Goal: Transaction & Acquisition: Register for event/course

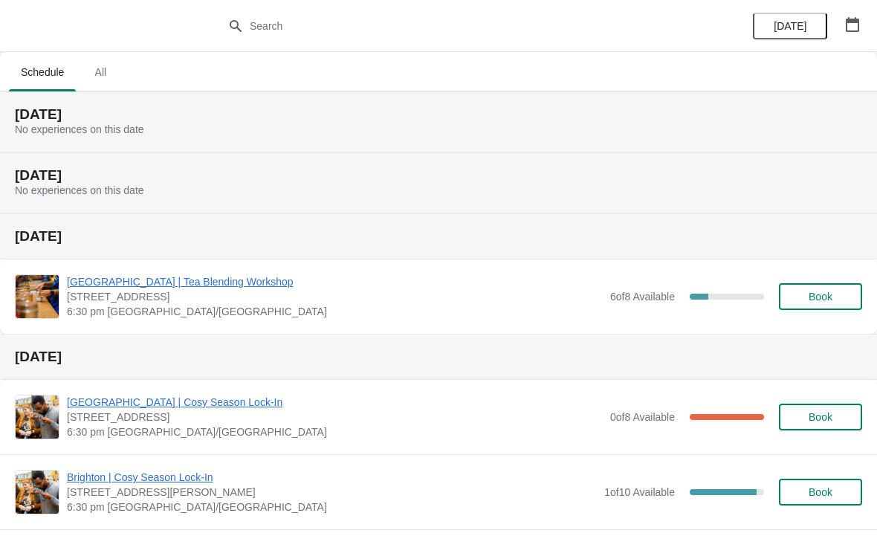
click at [92, 79] on span "All" at bounding box center [100, 72] width 37 height 27
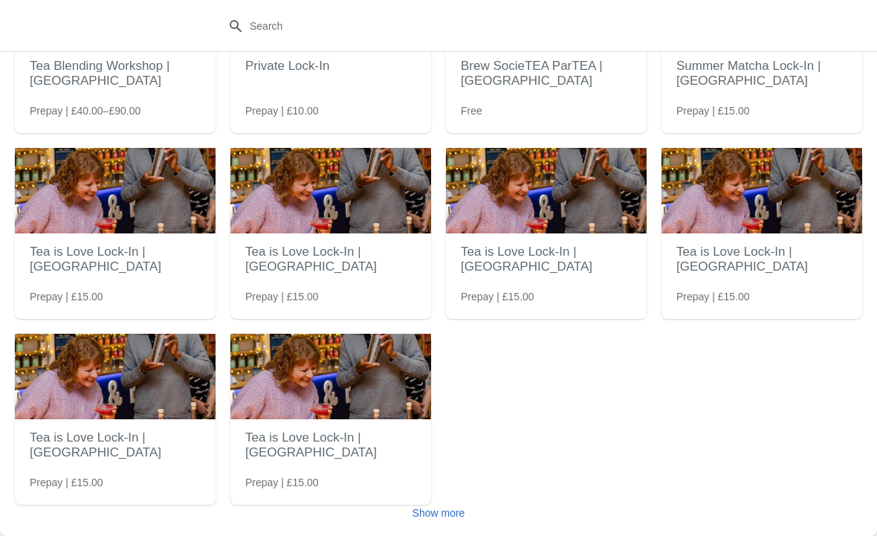
scroll to position [144, 0]
click at [443, 513] on span "Show more" at bounding box center [438, 513] width 53 height 12
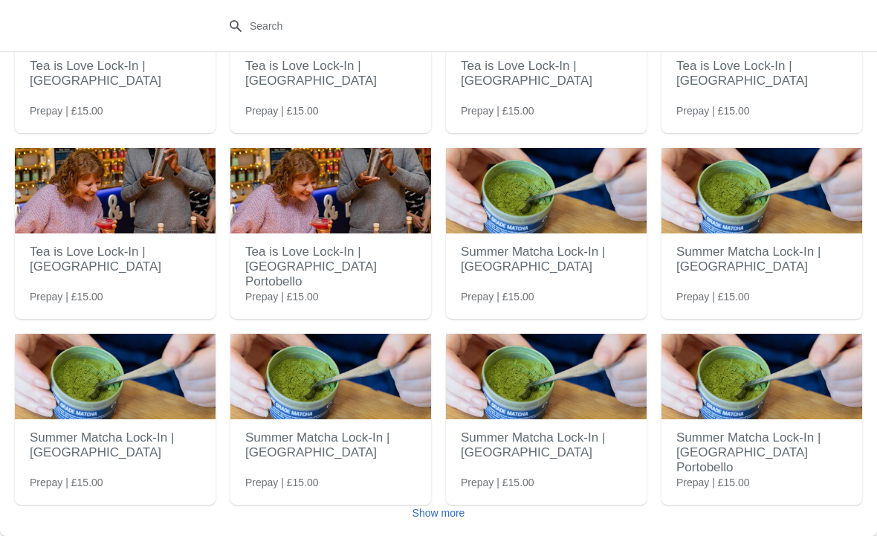
scroll to position [516, 0]
click at [437, 515] on span "Show more" at bounding box center [438, 513] width 53 height 12
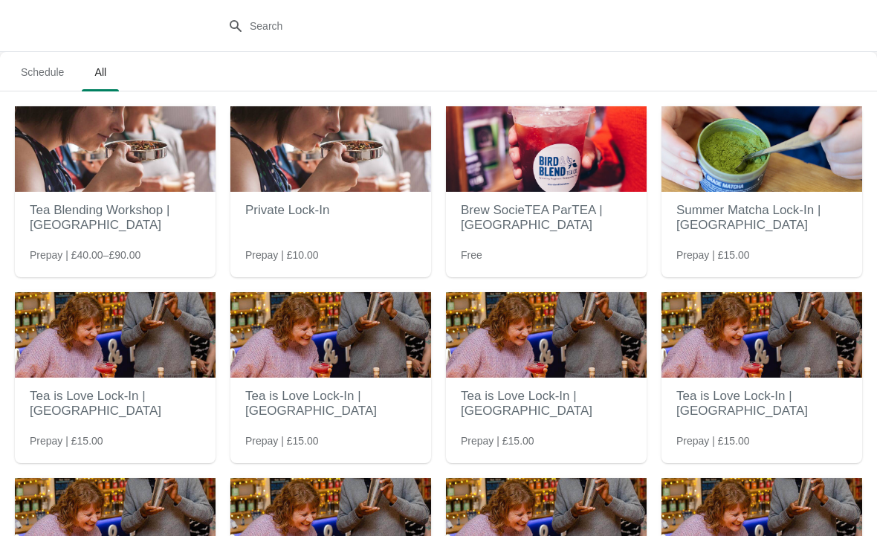
scroll to position [0, 0]
click at [37, 68] on span "Schedule" at bounding box center [42, 72] width 67 height 27
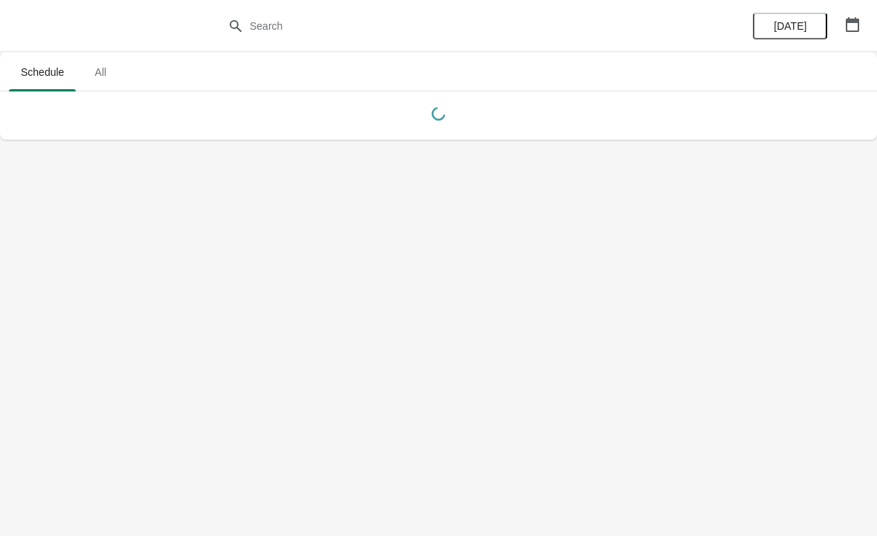
click at [862, 31] on button "button" at bounding box center [852, 24] width 27 height 27
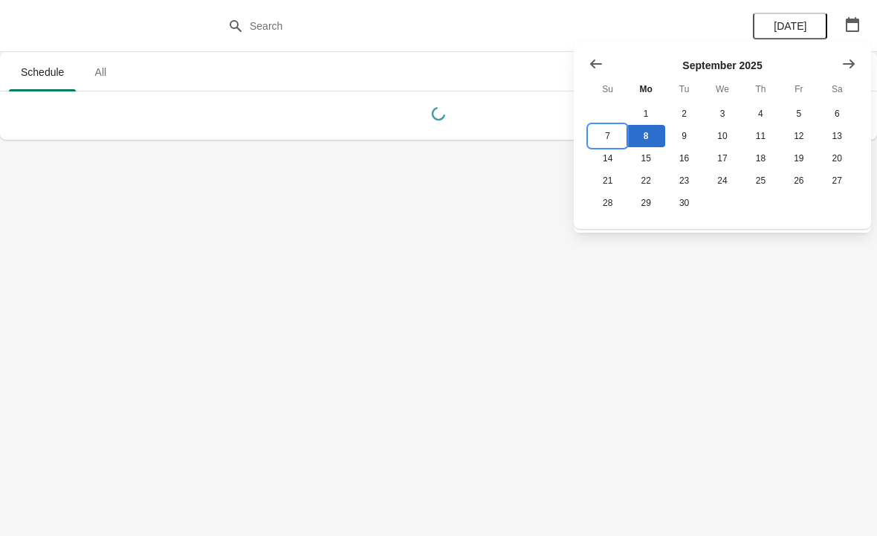
click at [603, 132] on button "7" at bounding box center [607, 136] width 38 height 22
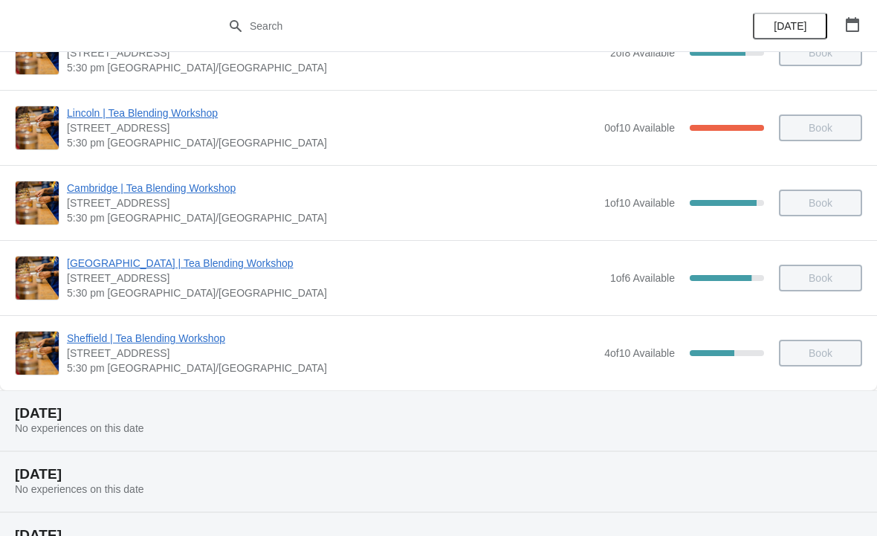
scroll to position [574, 0]
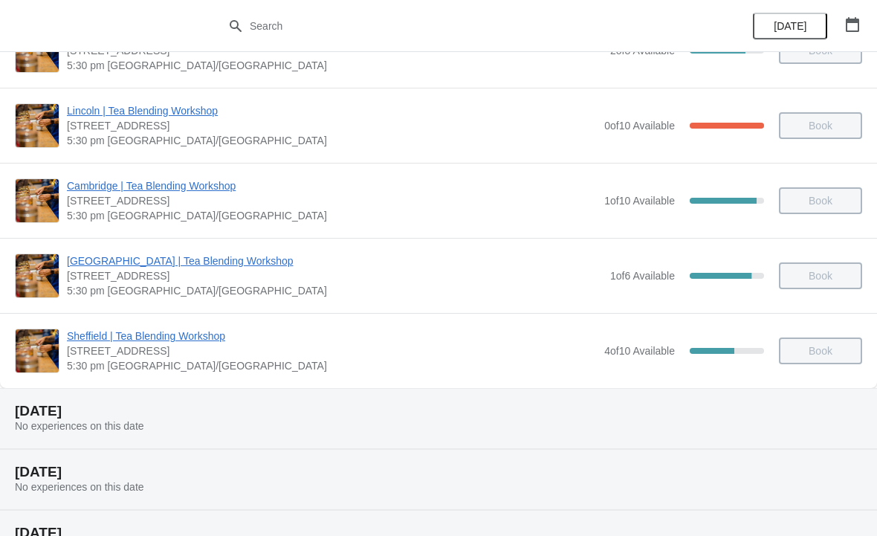
click at [201, 340] on span "Sheffield | Tea Blending Workshop" at bounding box center [332, 335] width 530 height 15
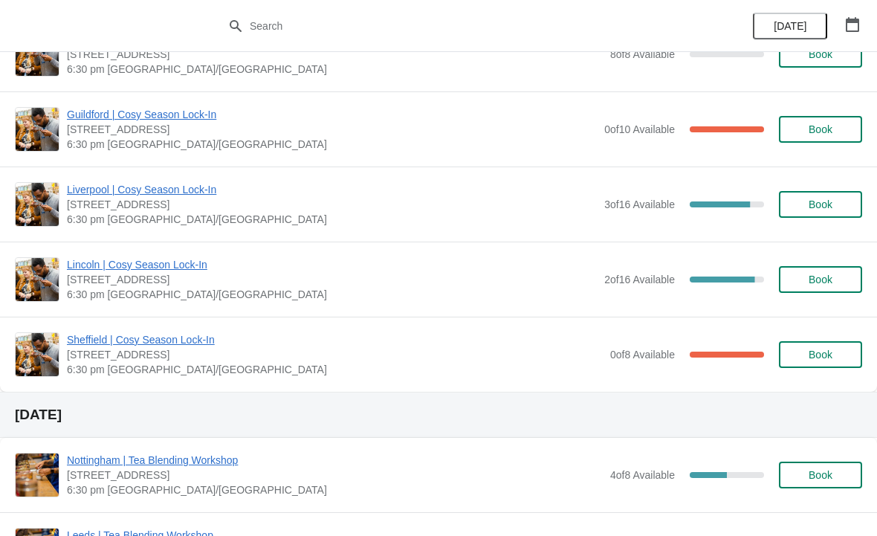
scroll to position [1805, 0]
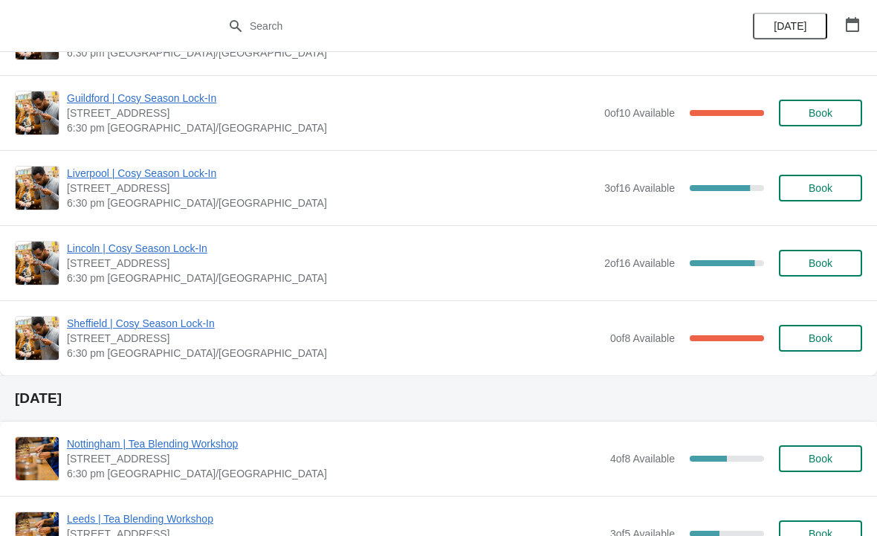
click at [196, 328] on span "Sheffield | Cosy Season Lock-In" at bounding box center [335, 323] width 536 height 15
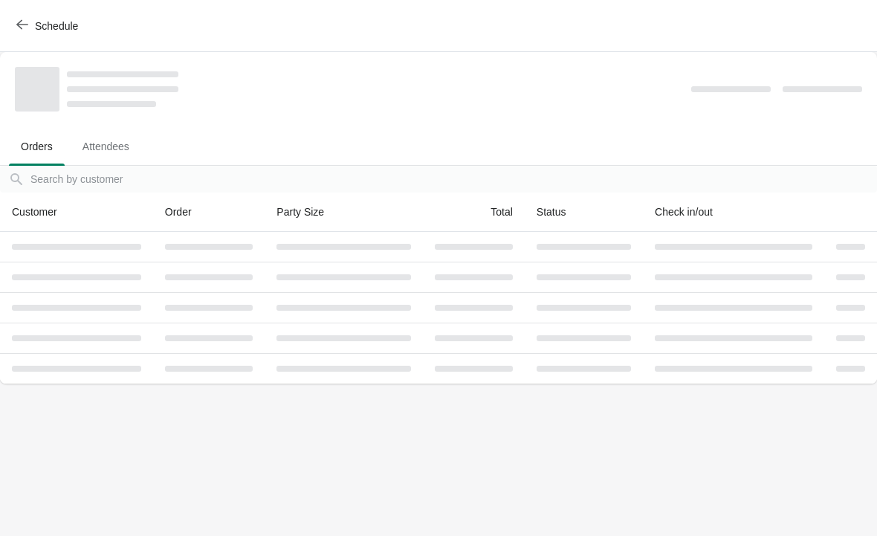
scroll to position [0, 0]
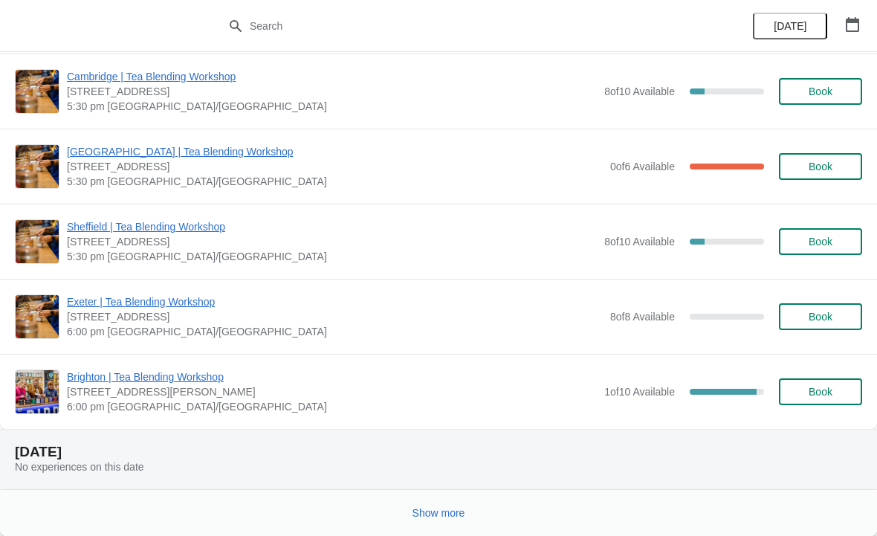
scroll to position [3254, 0]
click at [327, 265] on div "[GEOGRAPHIC_DATA] | Tea Blending Workshop [STREET_ADDRESS] 5:30 pm [GEOGRAPHIC_…" at bounding box center [438, 241] width 877 height 75
click at [204, 247] on span "[STREET_ADDRESS]" at bounding box center [332, 241] width 530 height 15
click at [197, 233] on span "Sheffield | Tea Blending Workshop" at bounding box center [332, 226] width 530 height 15
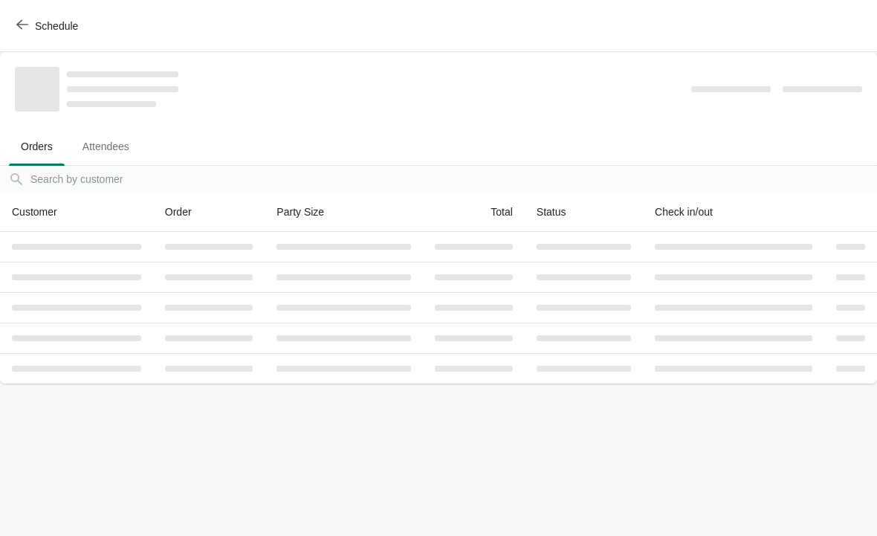
scroll to position [0, 0]
